Goal: Find specific page/section

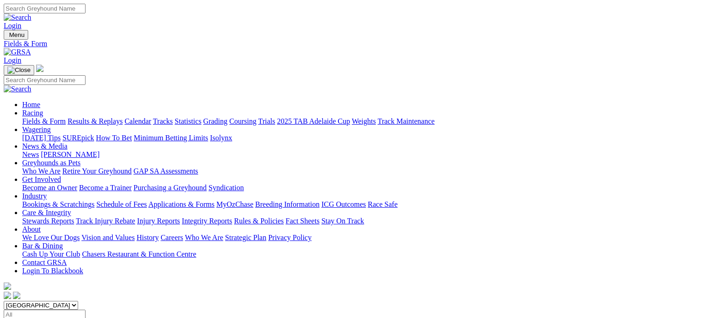
click at [78, 301] on select "South Australia New South Wales Northern Territory Queensland Tasmania Victoria…" at bounding box center [41, 305] width 74 height 9
select select "QLD"
click at [63, 301] on select "South Australia New South Wales Northern Territory Queensland Tasmania Victoria…" at bounding box center [41, 305] width 74 height 9
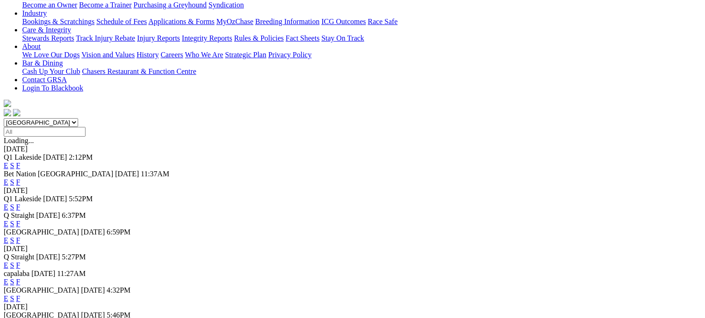
scroll to position [185, 0]
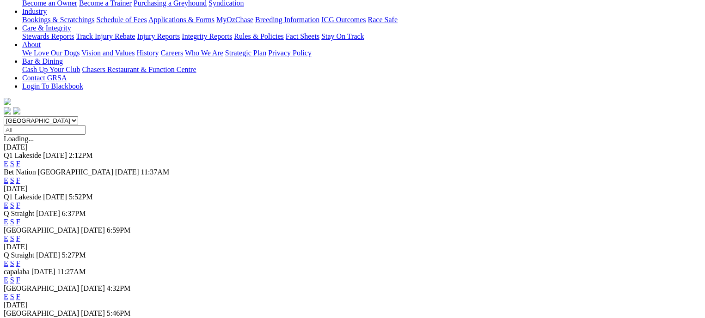
click at [20, 235] on link "F" at bounding box center [18, 239] width 4 height 8
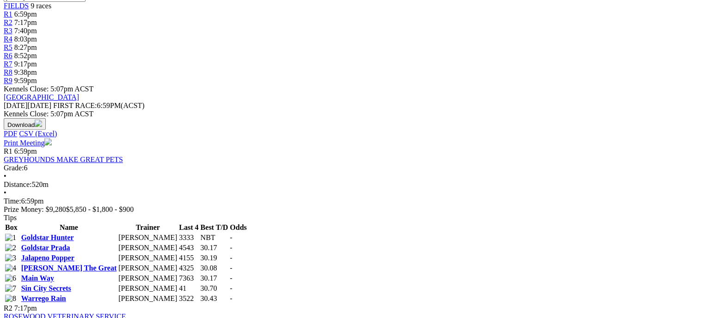
scroll to position [324, 0]
